Goal: Navigation & Orientation: Find specific page/section

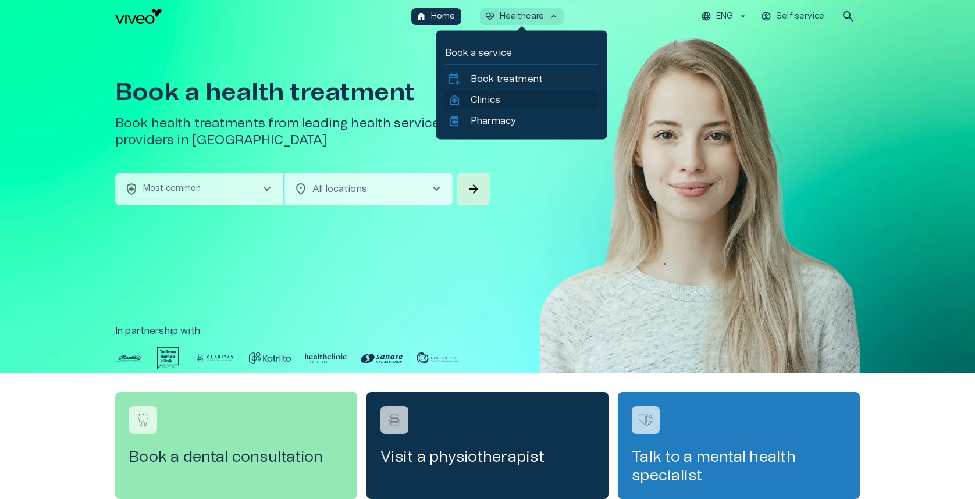
click at [483, 100] on p "Clinics" at bounding box center [486, 100] width 30 height 14
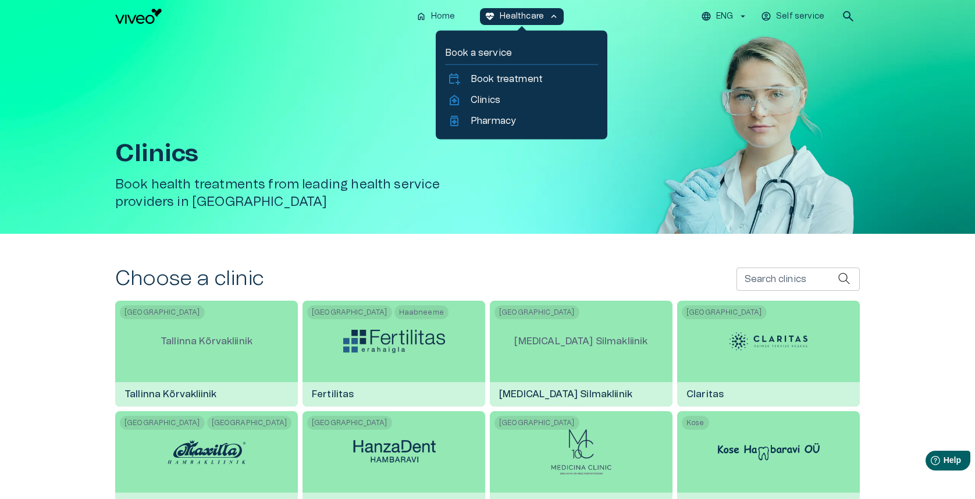
scroll to position [645, 0]
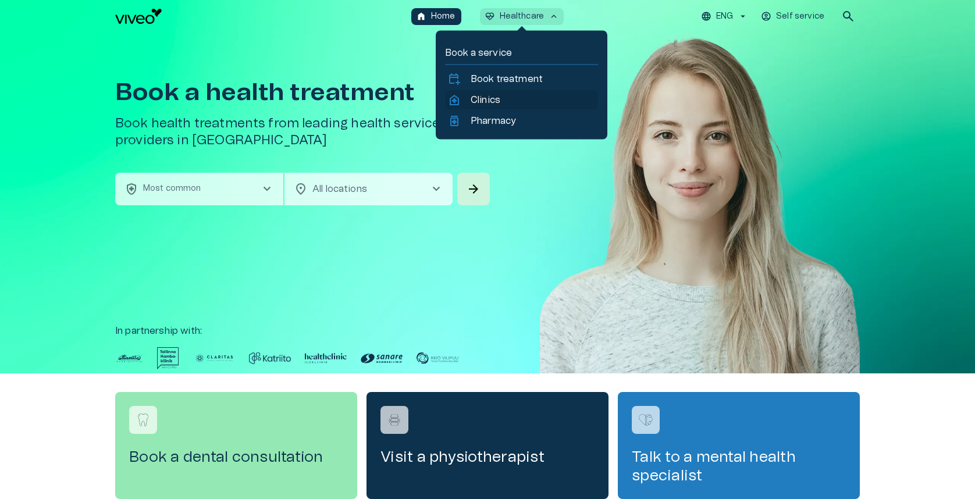
click at [491, 103] on p "Clinics" at bounding box center [486, 100] width 30 height 14
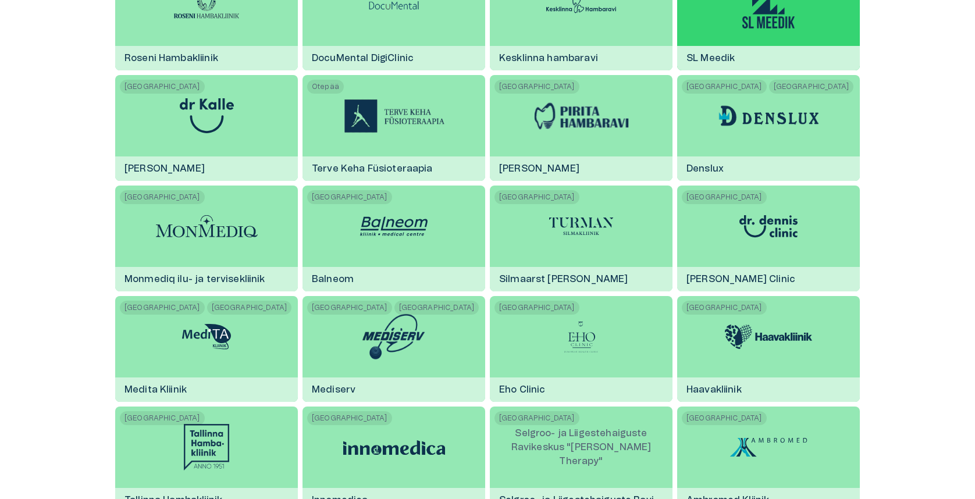
scroll to position [1223, 0]
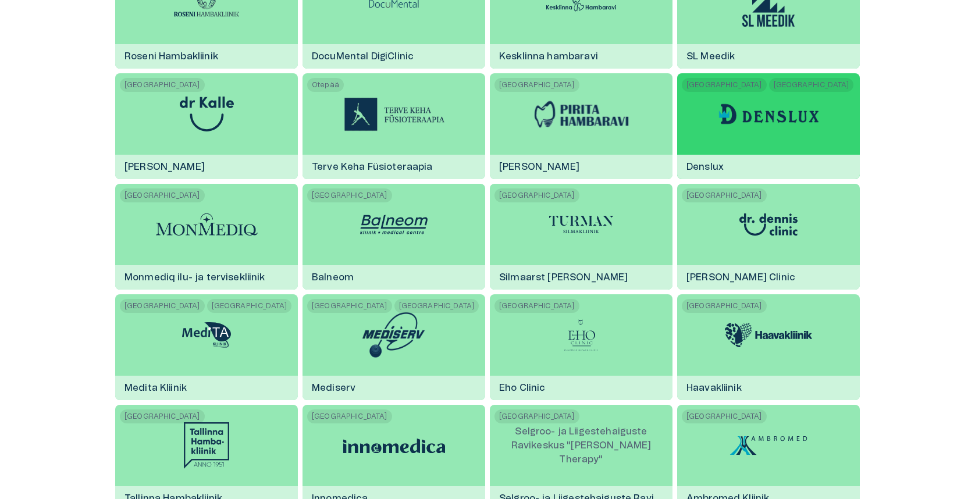
click at [787, 104] on img at bounding box center [769, 113] width 102 height 23
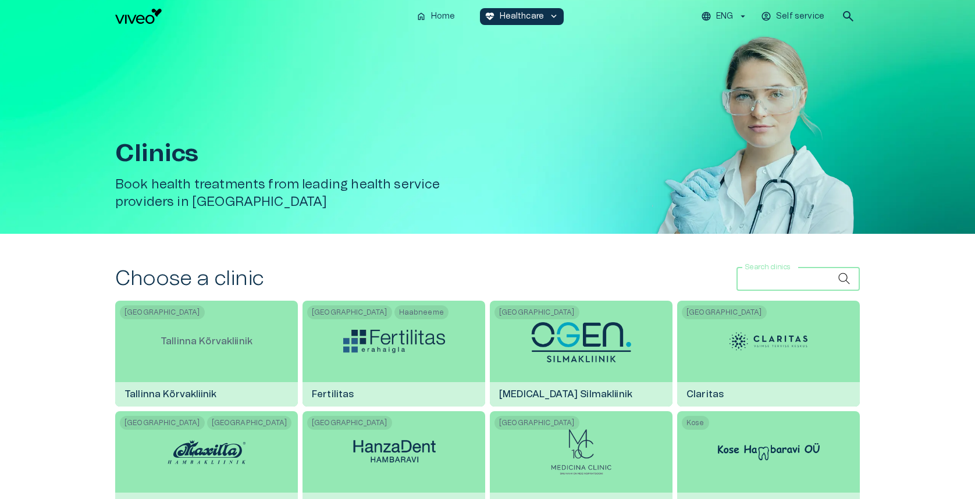
click at [770, 279] on input "Search clinics" at bounding box center [787, 279] width 101 height 23
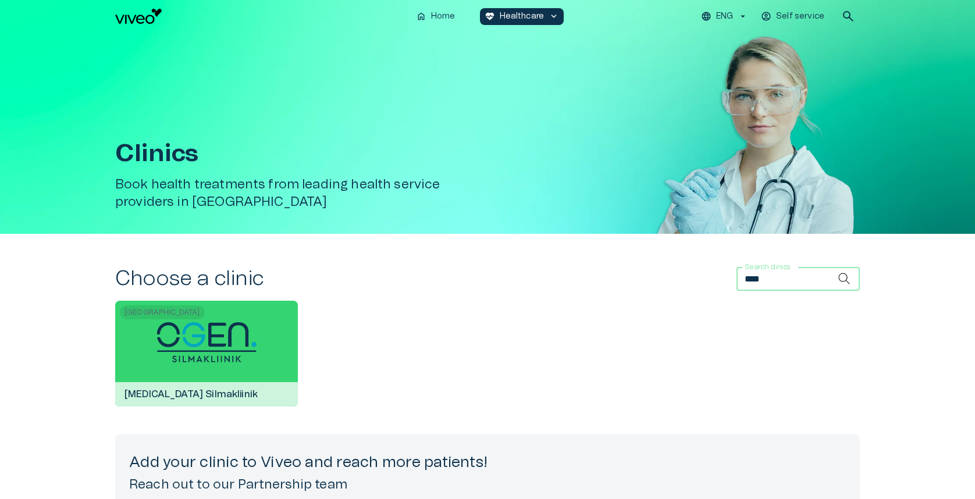
type input "****"
click at [248, 348] on img at bounding box center [207, 342] width 102 height 42
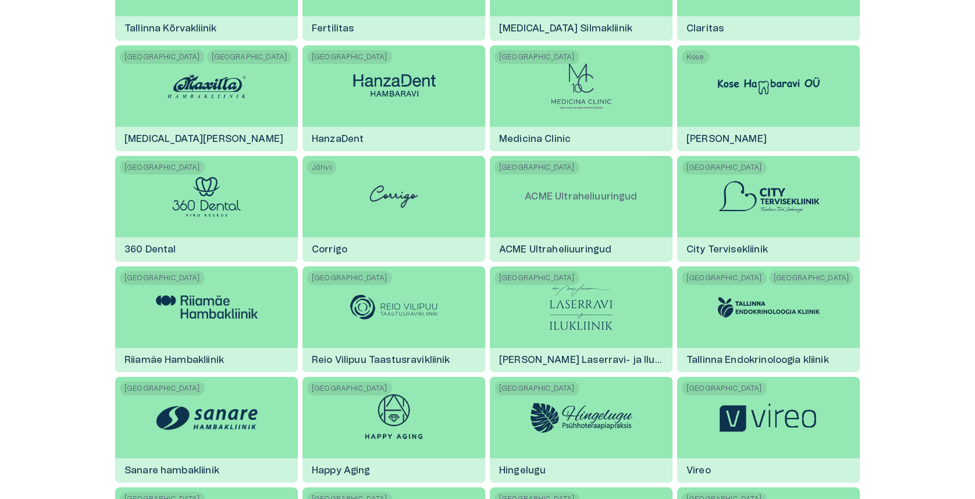
scroll to position [645, 0]
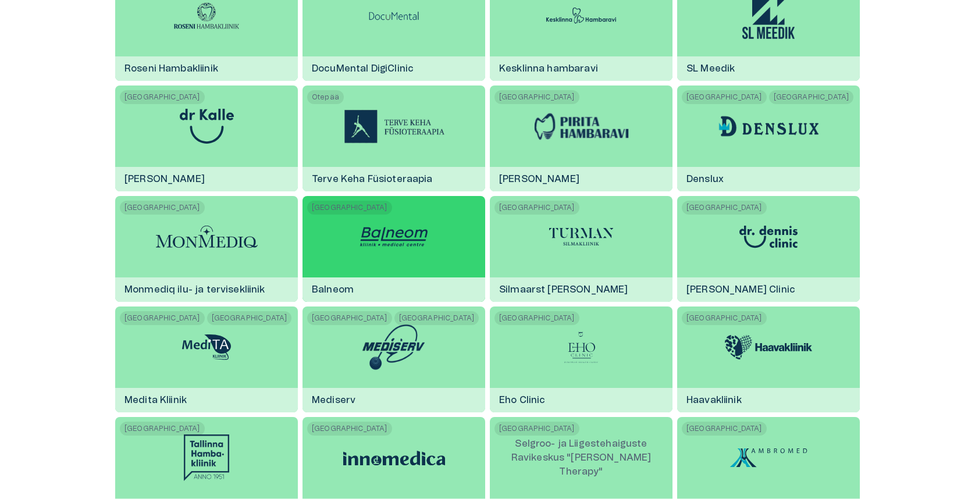
scroll to position [645, 0]
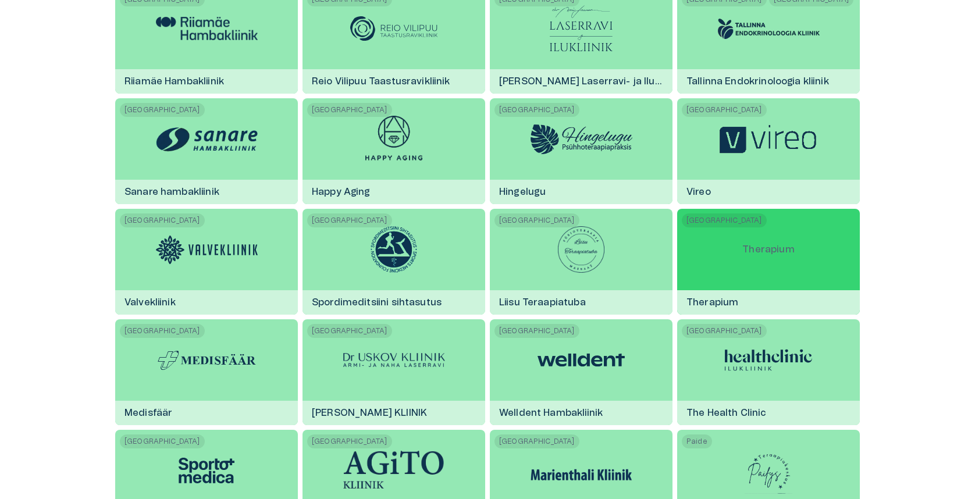
click at [786, 253] on p "Therapium" at bounding box center [768, 249] width 70 height 33
